Goal: Check status: Check status

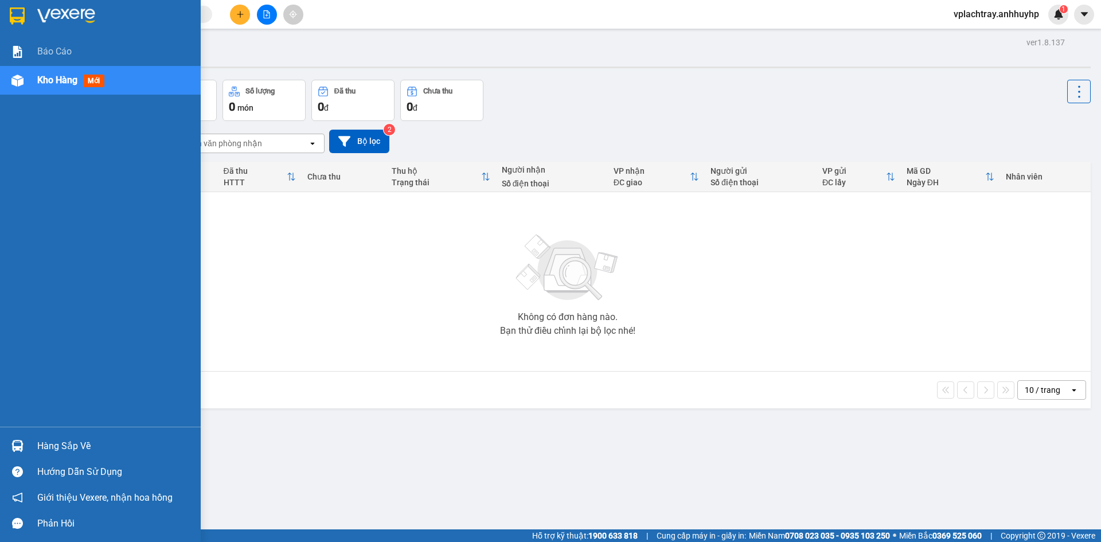
click at [53, 440] on div "Hàng sắp về" at bounding box center [114, 445] width 155 height 17
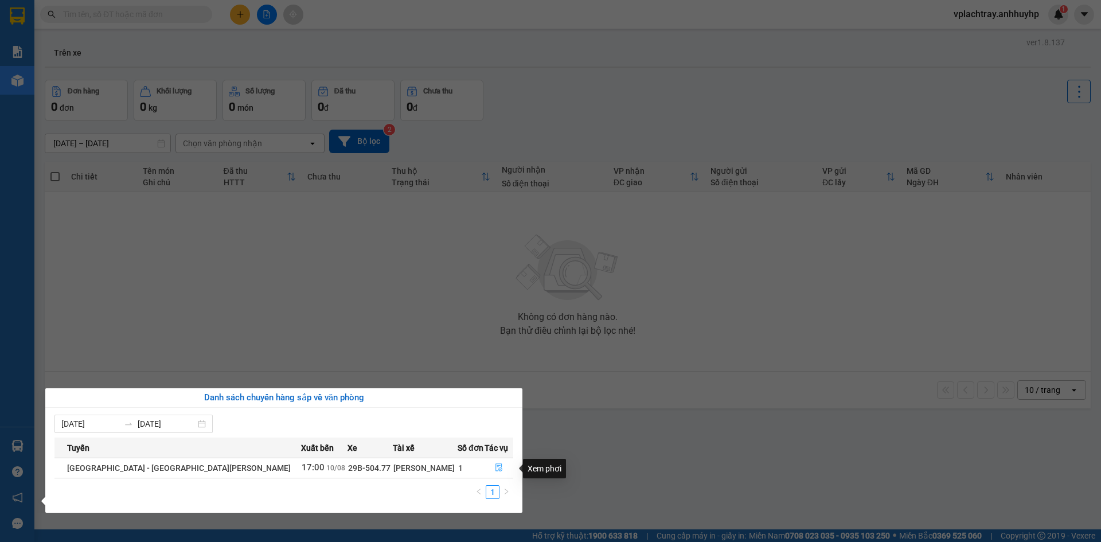
click at [486, 467] on button "button" at bounding box center [499, 468] width 28 height 18
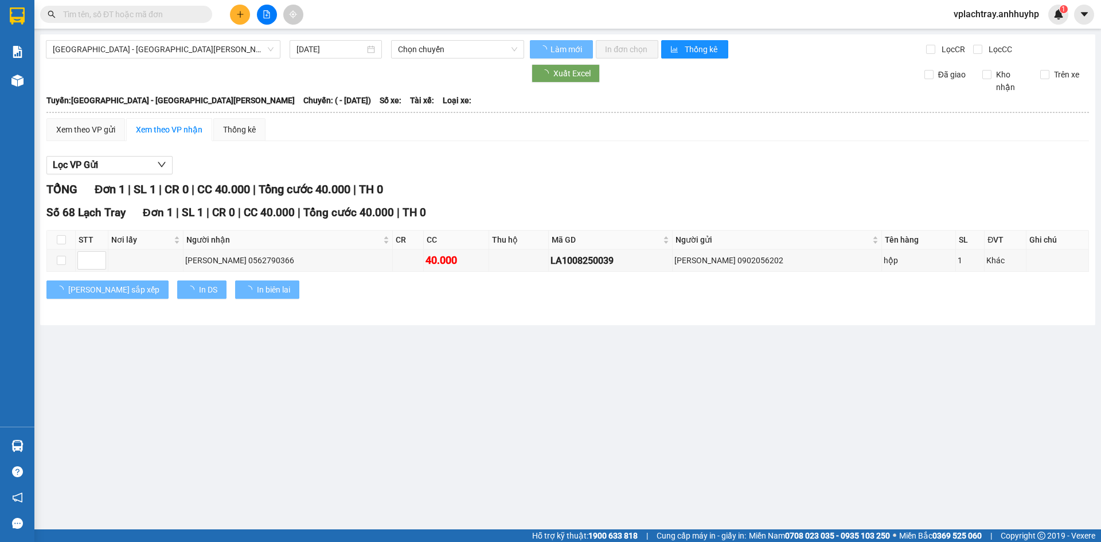
type input "[DATE]"
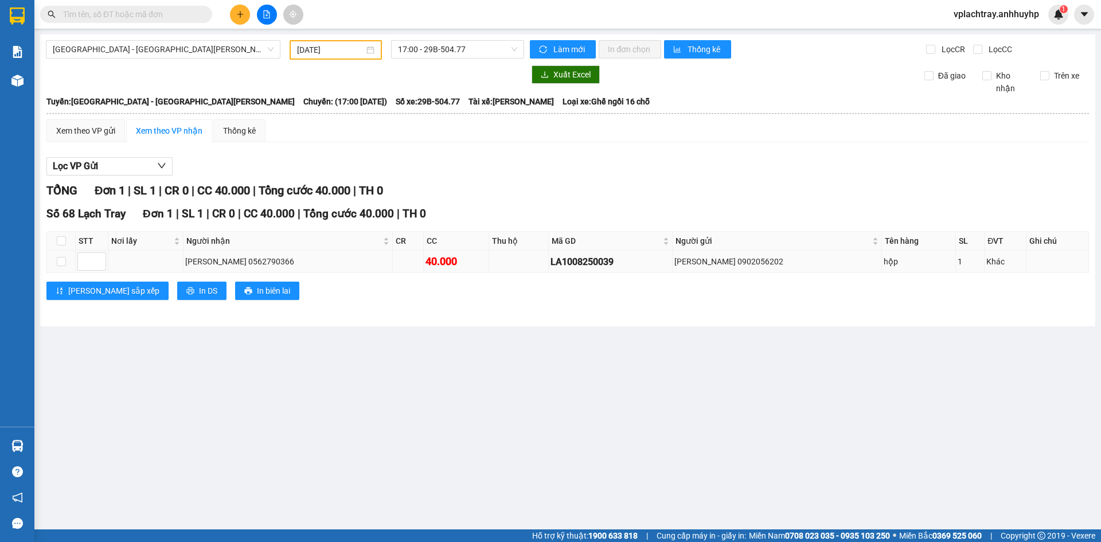
click at [596, 263] on div "LA1008250039" at bounding box center [610, 262] width 120 height 14
click at [85, 132] on div "Xem theo VP gửi" at bounding box center [85, 130] width 59 height 13
click at [161, 135] on div "Xem theo VP nhận" at bounding box center [169, 130] width 67 height 13
click at [235, 290] on button "In biên lai" at bounding box center [267, 290] width 64 height 18
click at [247, 133] on div "Thống kê" at bounding box center [239, 130] width 33 height 13
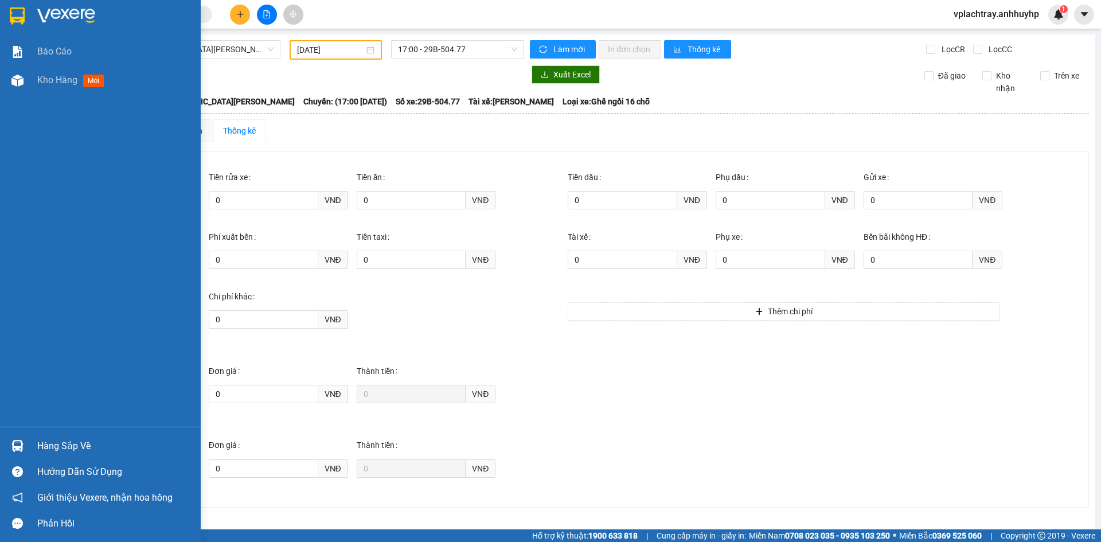
click at [79, 443] on div "Hàng sắp về" at bounding box center [114, 445] width 155 height 17
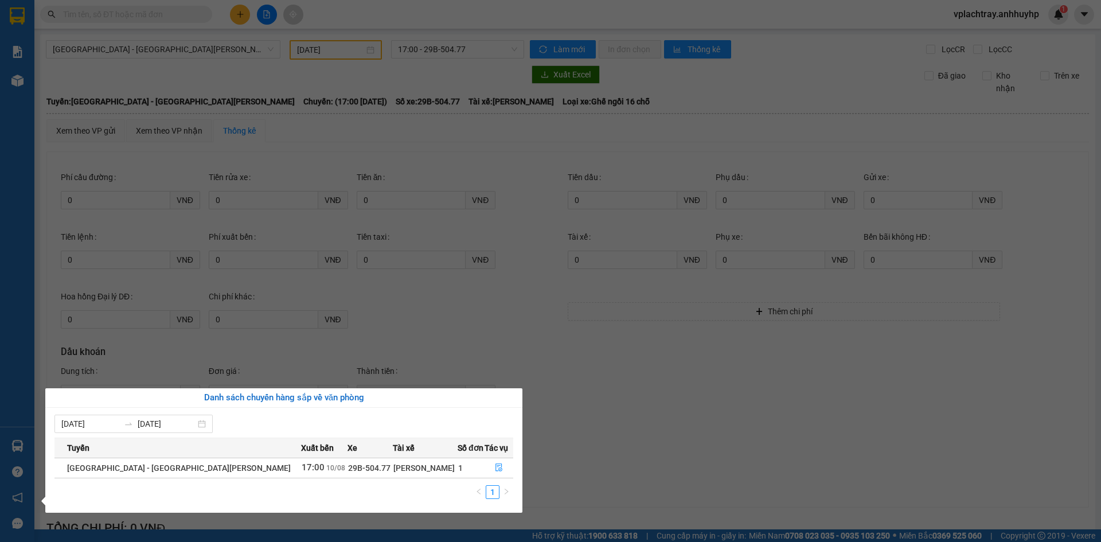
click at [672, 447] on section "Kết quả [PERSON_NAME] ( 0 ) Bộ lọc No Data vplachtray.anhhuyhp 1 [PERSON_NAME] …" at bounding box center [550, 271] width 1101 height 542
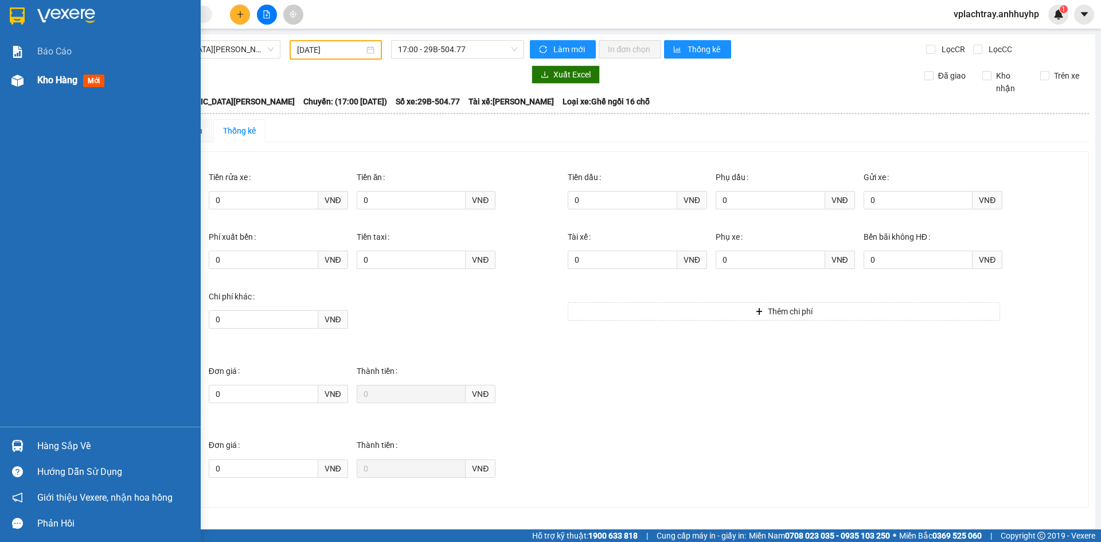
click at [66, 82] on span "Kho hàng" at bounding box center [57, 80] width 40 height 11
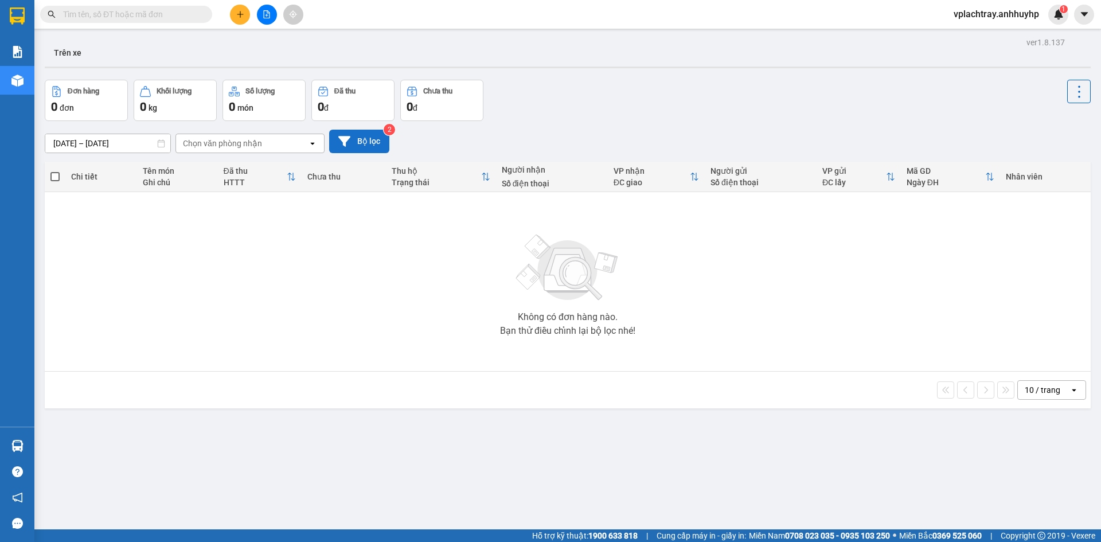
click at [355, 141] on button "Bộ lọc" at bounding box center [359, 142] width 60 height 24
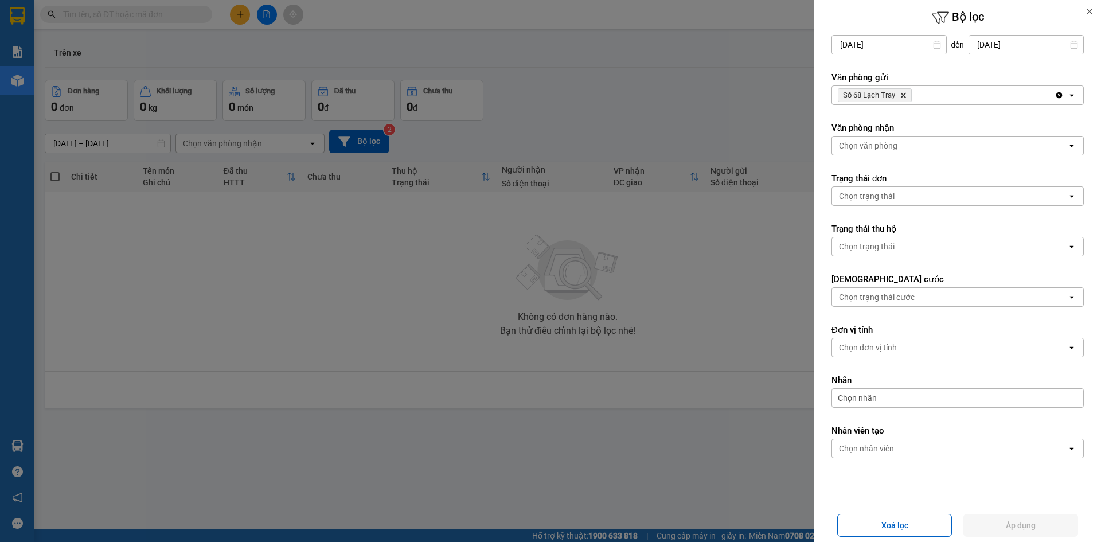
scroll to position [38, 0]
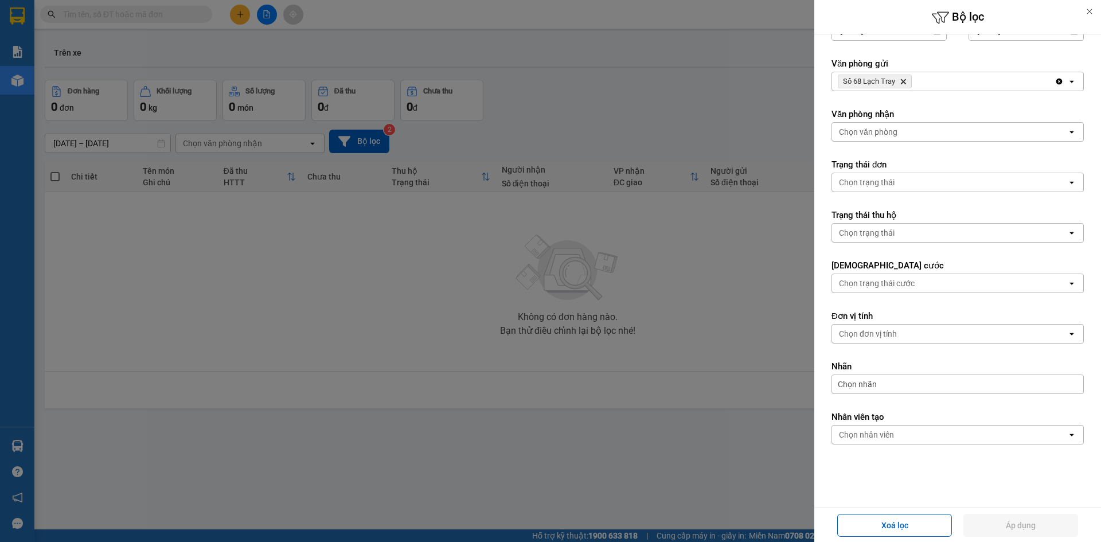
click at [539, 408] on div at bounding box center [550, 271] width 1101 height 542
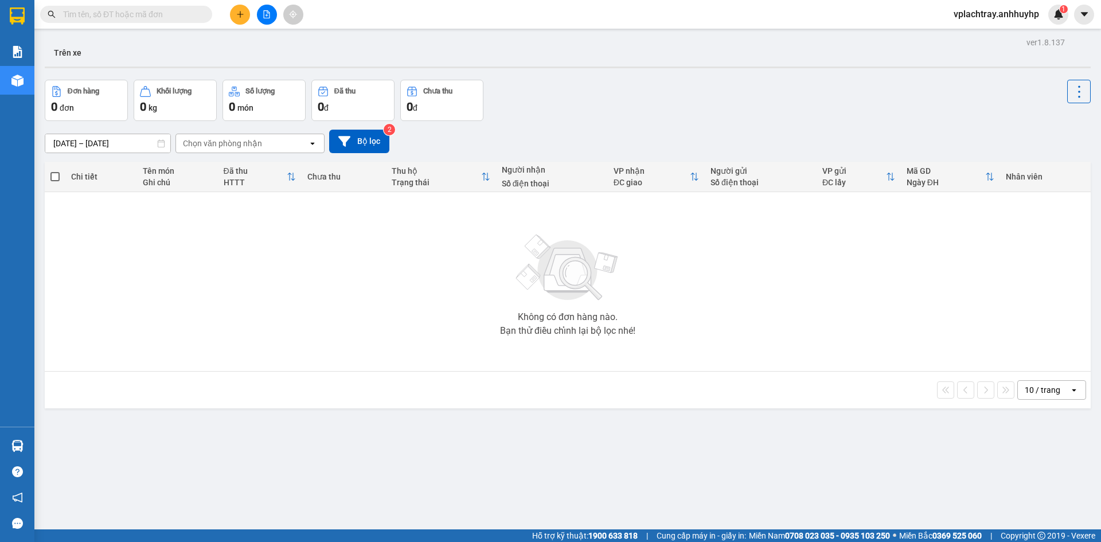
click at [280, 140] on div "Chọn văn phòng nhận" at bounding box center [242, 143] width 132 height 18
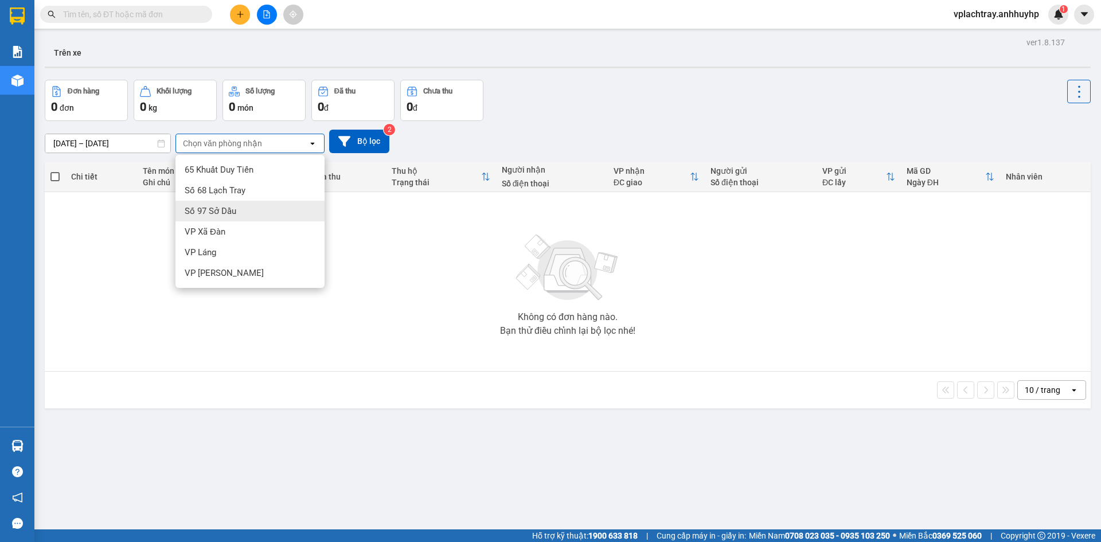
click at [256, 209] on div "Số 97 Sở Dầu" at bounding box center [249, 211] width 149 height 21
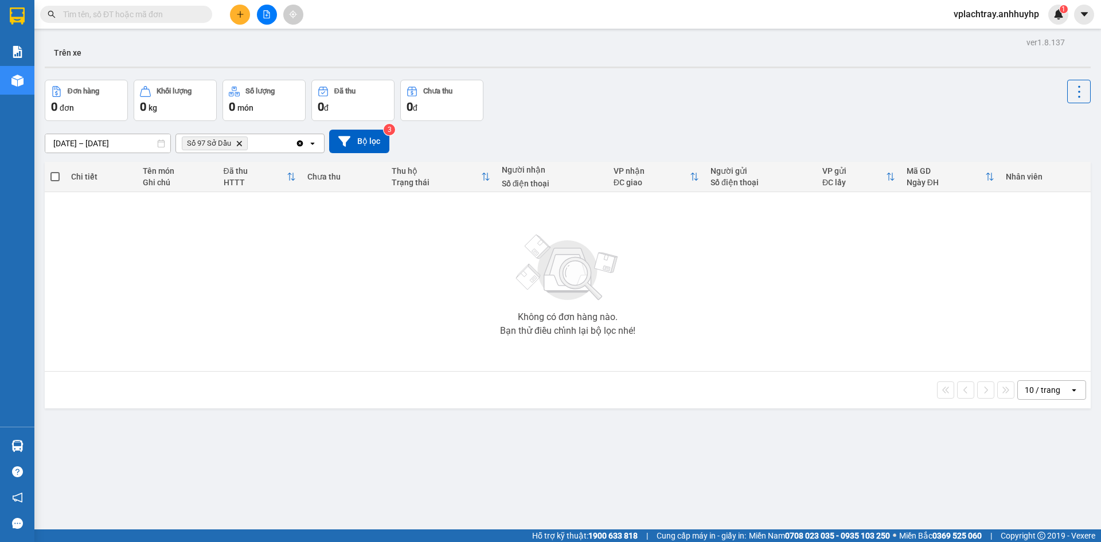
click at [141, 139] on input "[DATE] – [DATE]" at bounding box center [107, 143] width 125 height 18
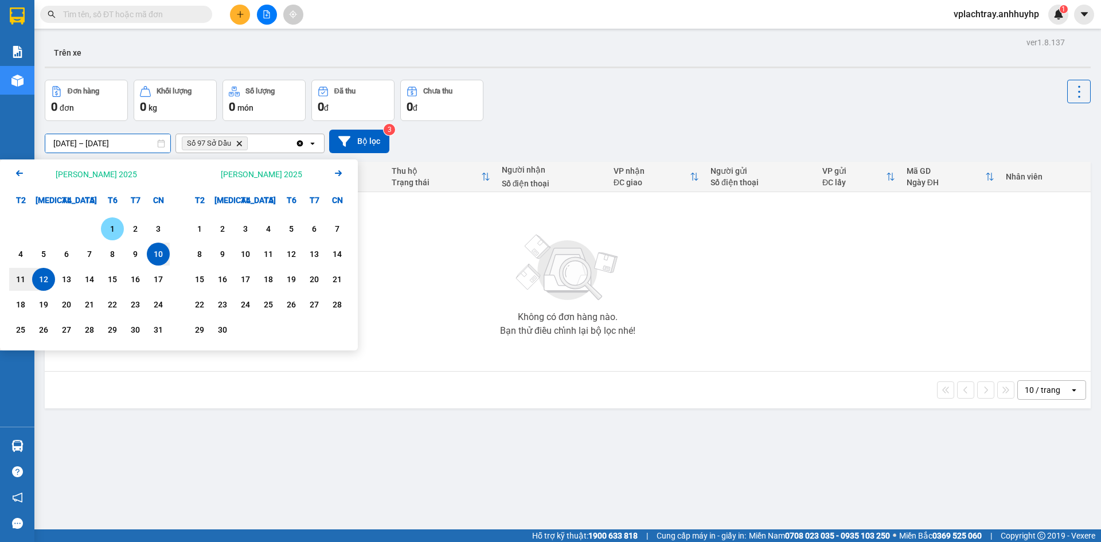
click at [105, 218] on div "1" at bounding box center [112, 228] width 23 height 23
click at [527, 317] on div "Không có đơn hàng nào." at bounding box center [568, 316] width 100 height 9
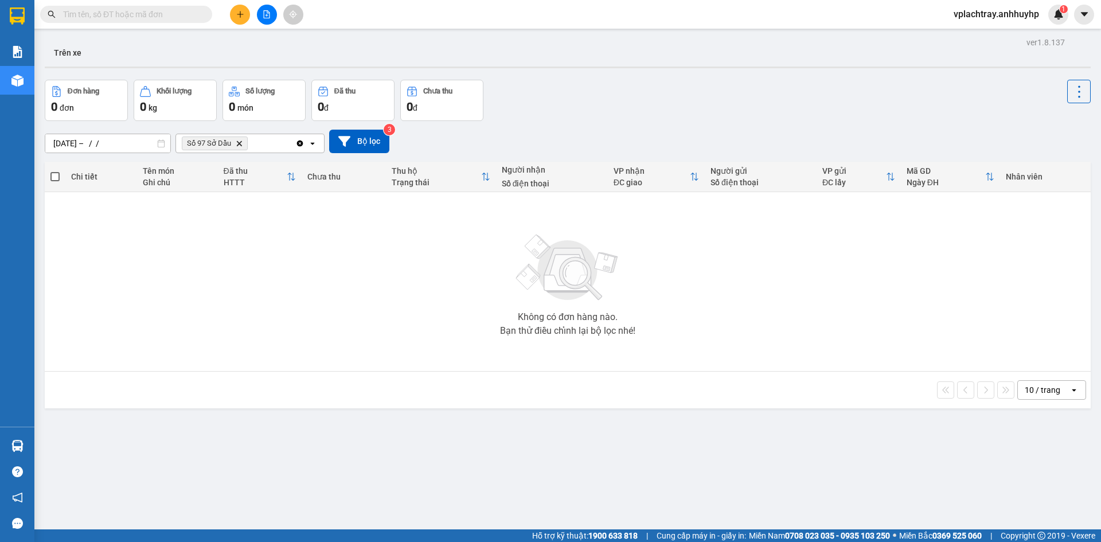
click at [126, 146] on input "[DATE] – / /" at bounding box center [107, 143] width 125 height 18
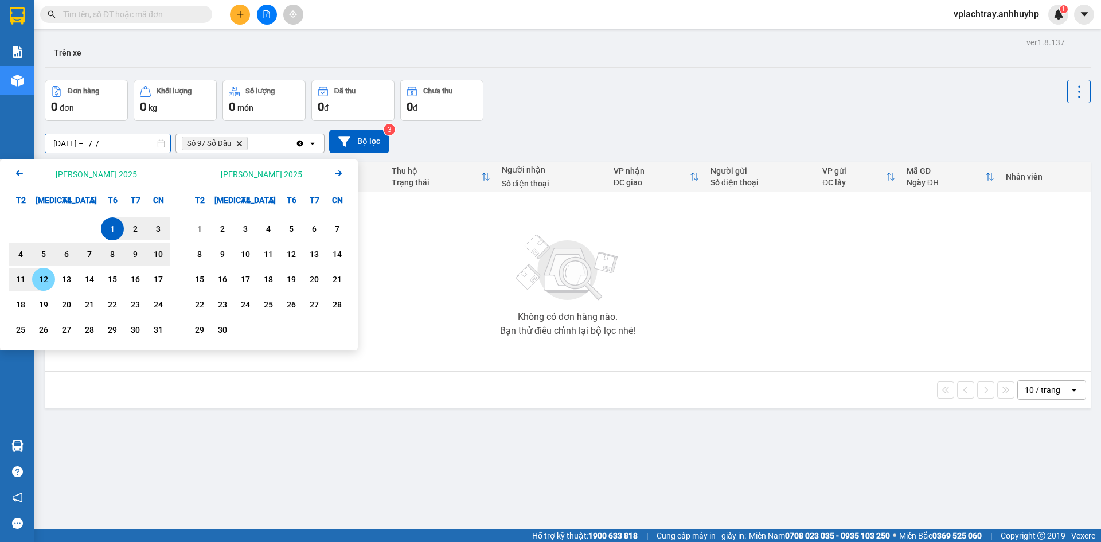
click at [33, 274] on div "12" at bounding box center [43, 279] width 23 height 23
type input "[DATE] – [DATE]"
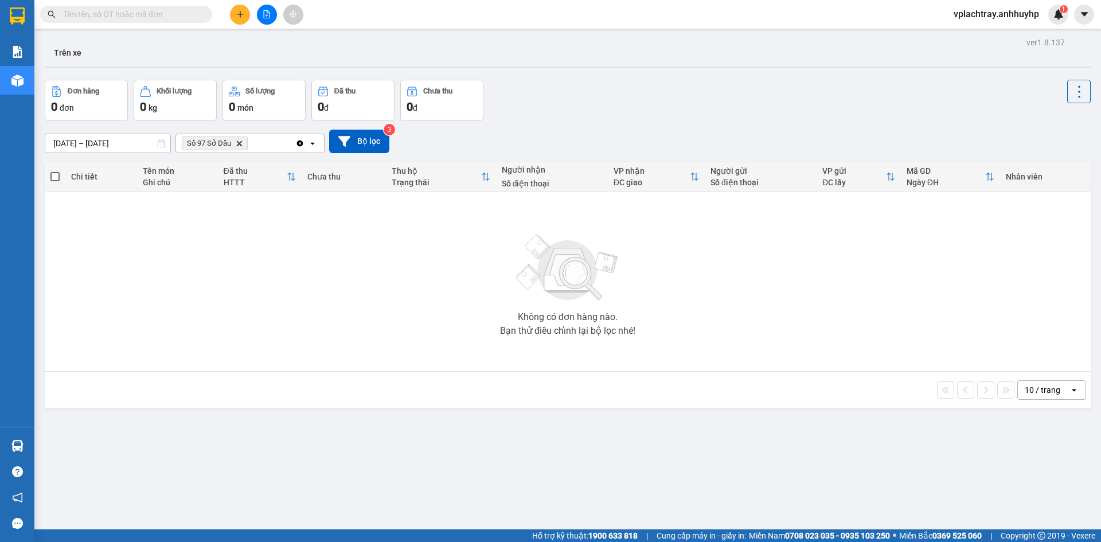
click at [237, 143] on icon "Delete" at bounding box center [239, 143] width 7 height 7
click at [268, 150] on div "Chọn văn phòng nhận" at bounding box center [242, 143] width 132 height 18
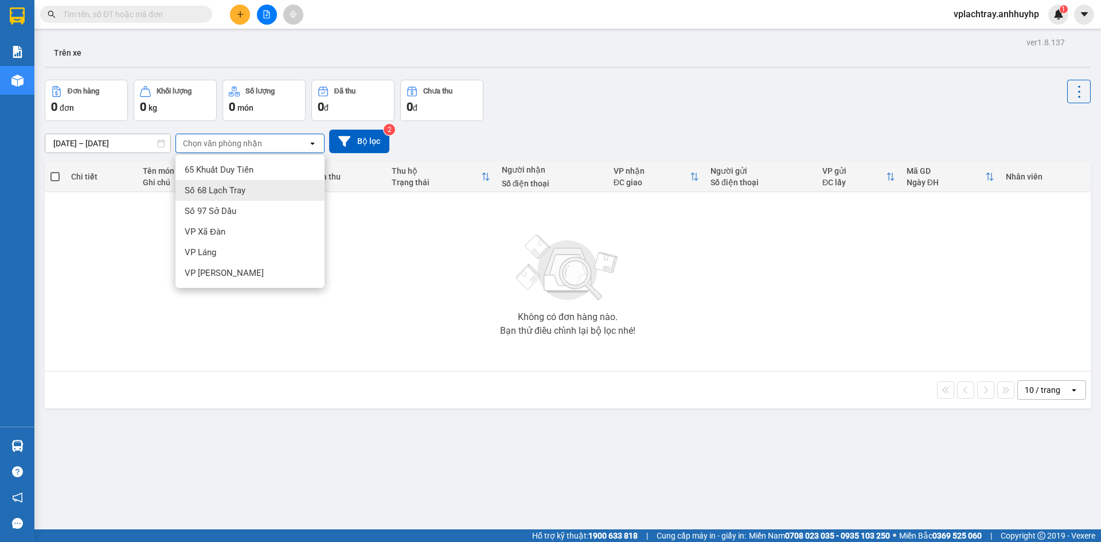
click at [256, 194] on div "Số 68 Lạch Tray" at bounding box center [249, 190] width 149 height 21
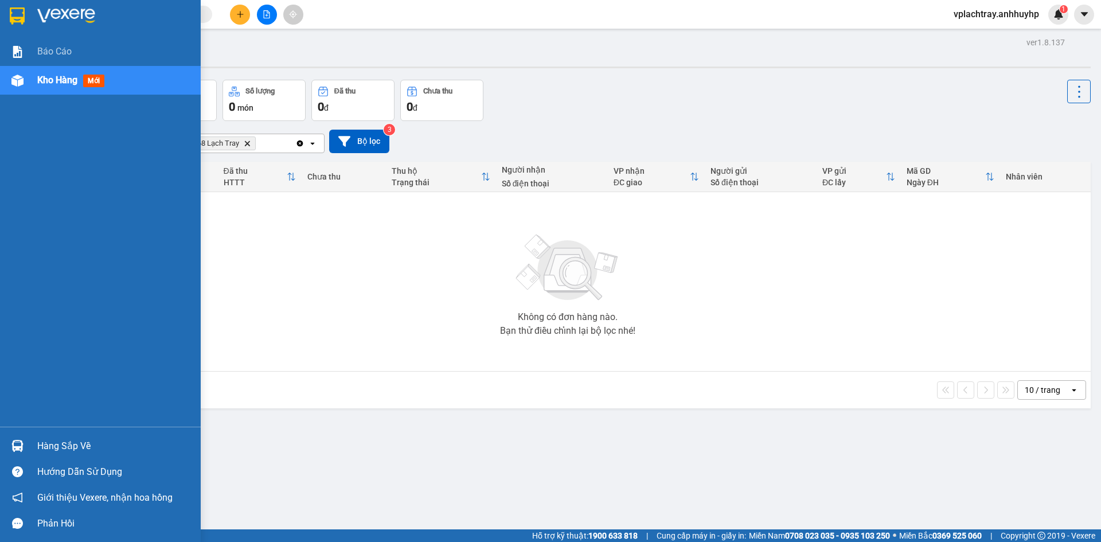
click at [50, 71] on div "Kho hàng mới" at bounding box center [114, 80] width 155 height 29
click at [83, 55] on div "Báo cáo" at bounding box center [114, 51] width 155 height 29
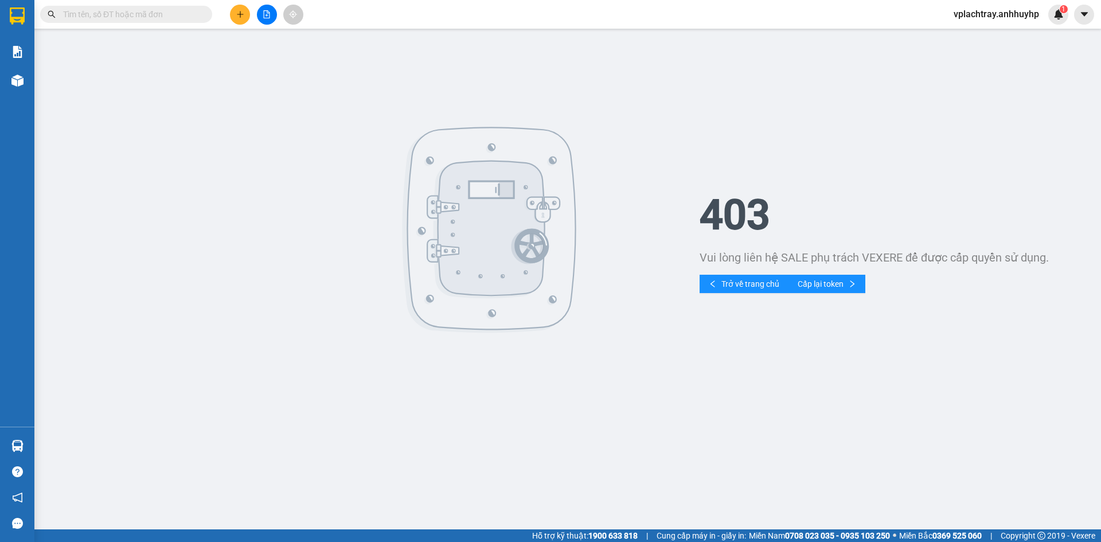
click at [240, 14] on icon "plus" at bounding box center [240, 14] width 6 height 1
click at [235, 19] on button at bounding box center [240, 15] width 20 height 20
click at [268, 13] on icon "file-add" at bounding box center [267, 14] width 6 height 8
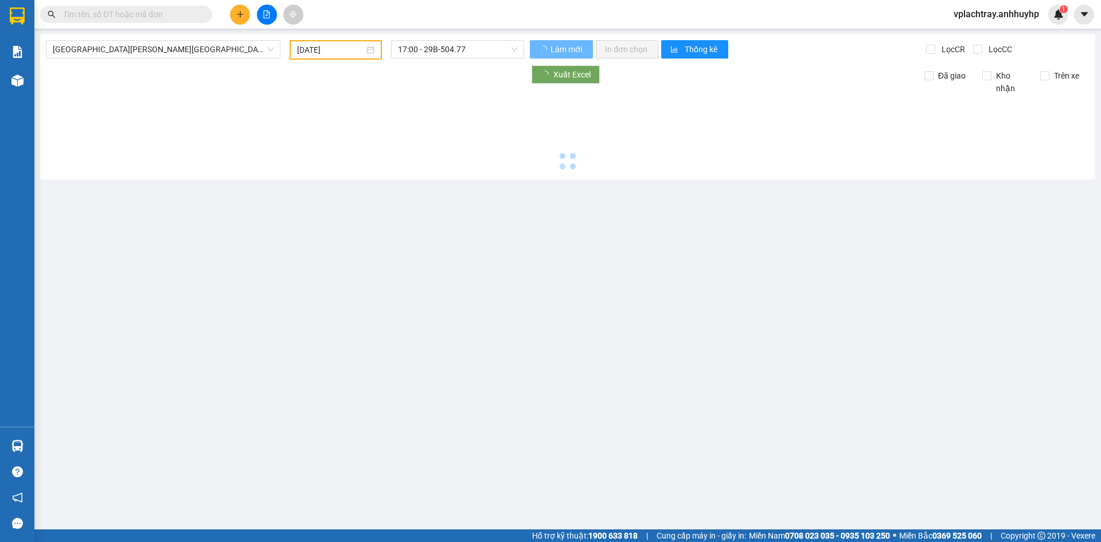
type input "[DATE]"
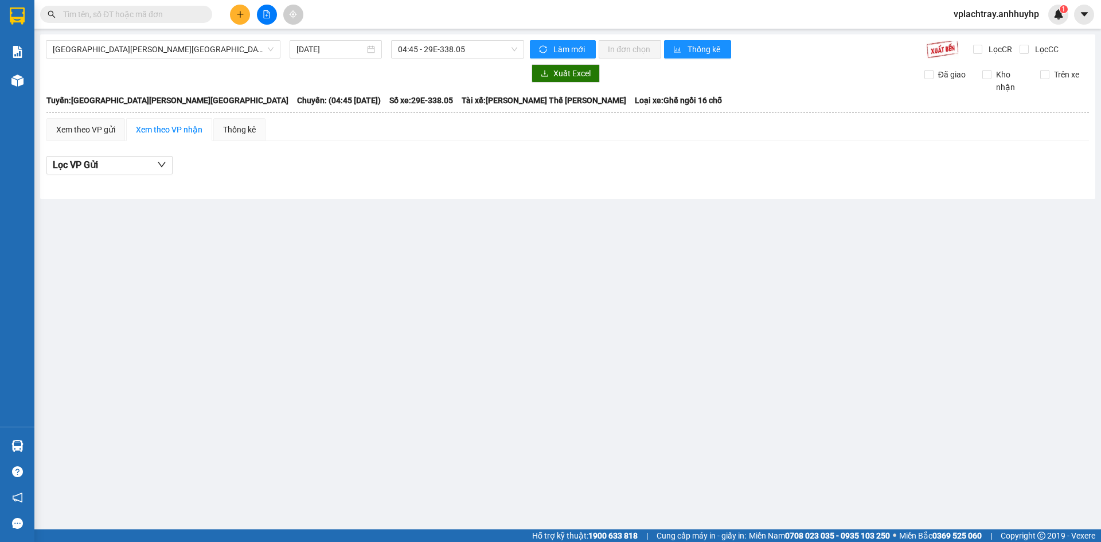
click at [248, 17] on button at bounding box center [240, 15] width 20 height 20
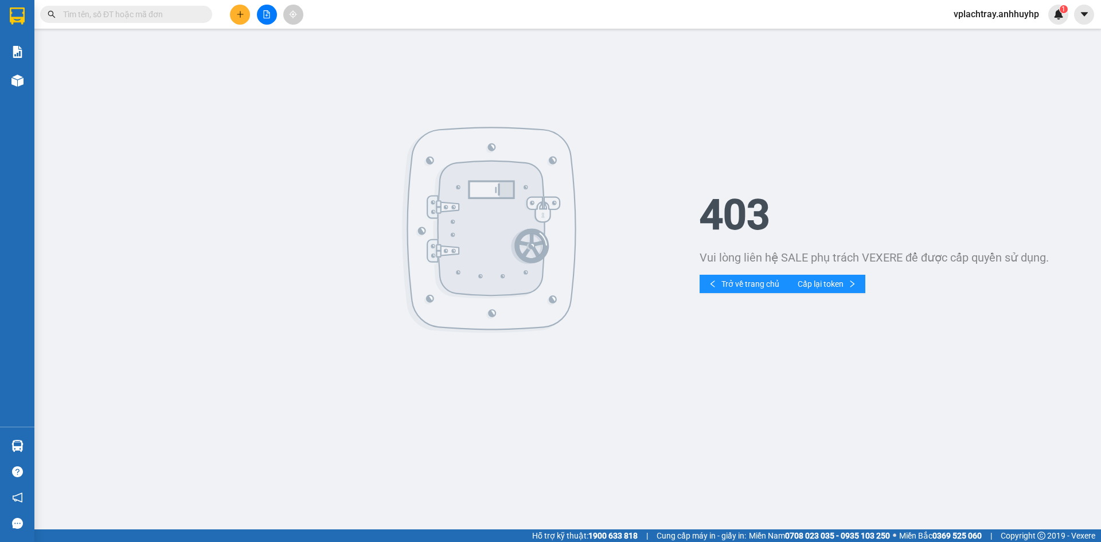
click at [243, 17] on icon "plus" at bounding box center [240, 14] width 8 height 8
